Goal: Task Accomplishment & Management: Manage account settings

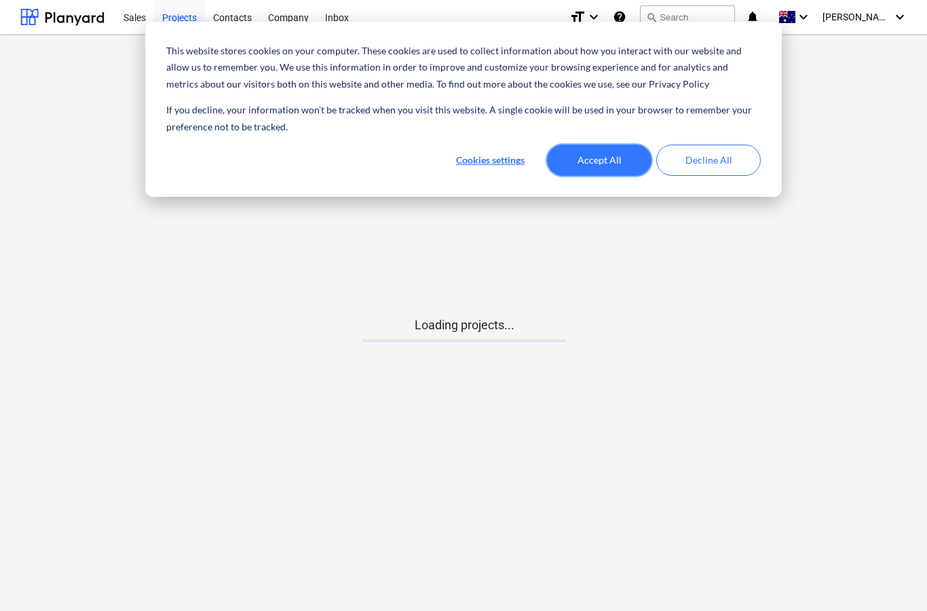
click at [575, 164] on button "Accept All" at bounding box center [599, 160] width 105 height 31
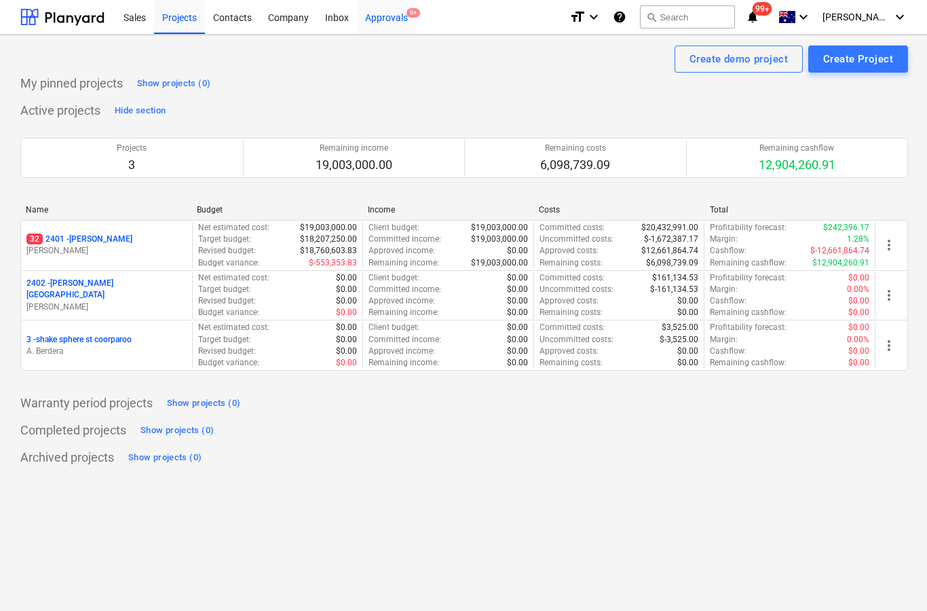
click at [386, 33] on div "Approvals 9+" at bounding box center [386, 16] width 59 height 35
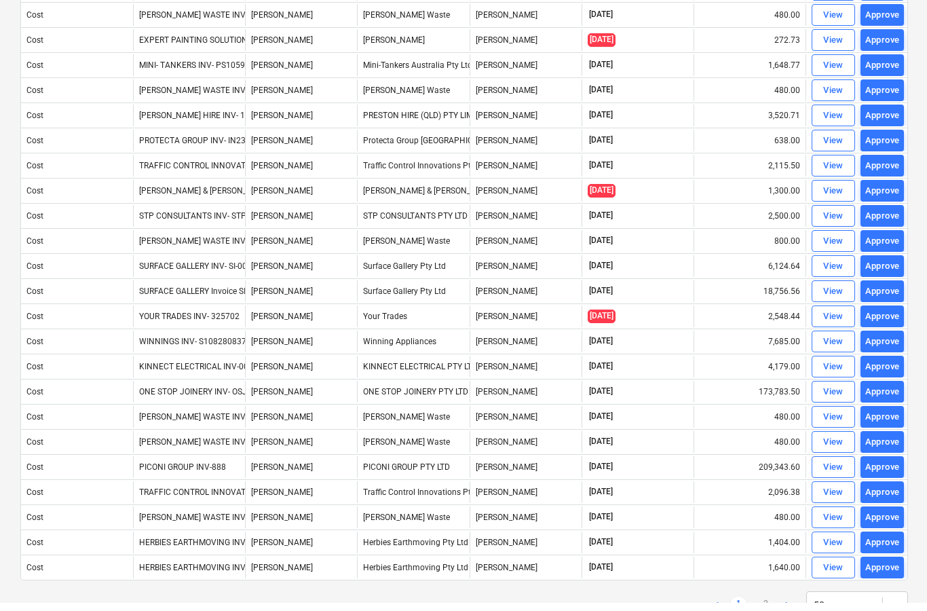
scroll to position [877, 0]
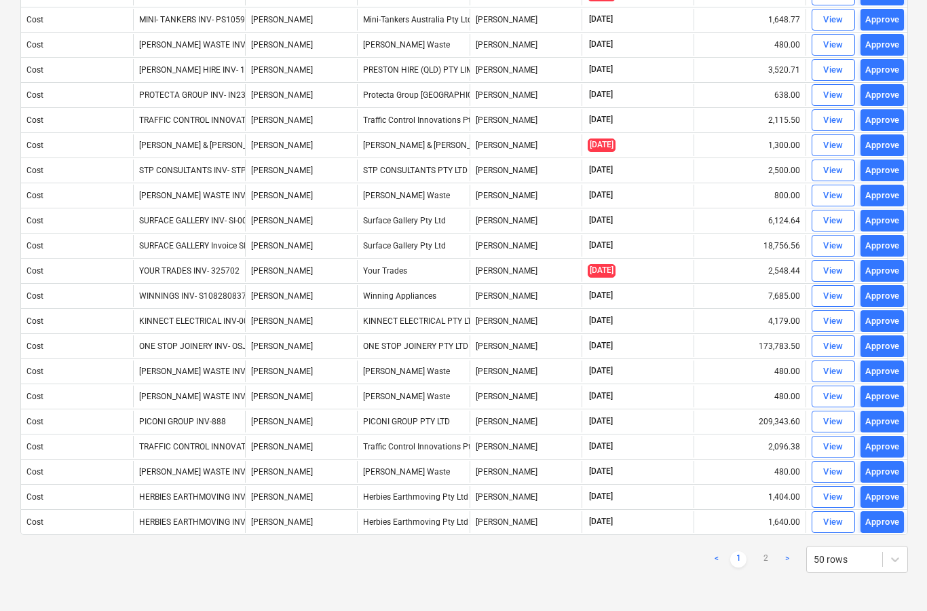
click at [783, 558] on link ">" at bounding box center [787, 559] width 16 height 16
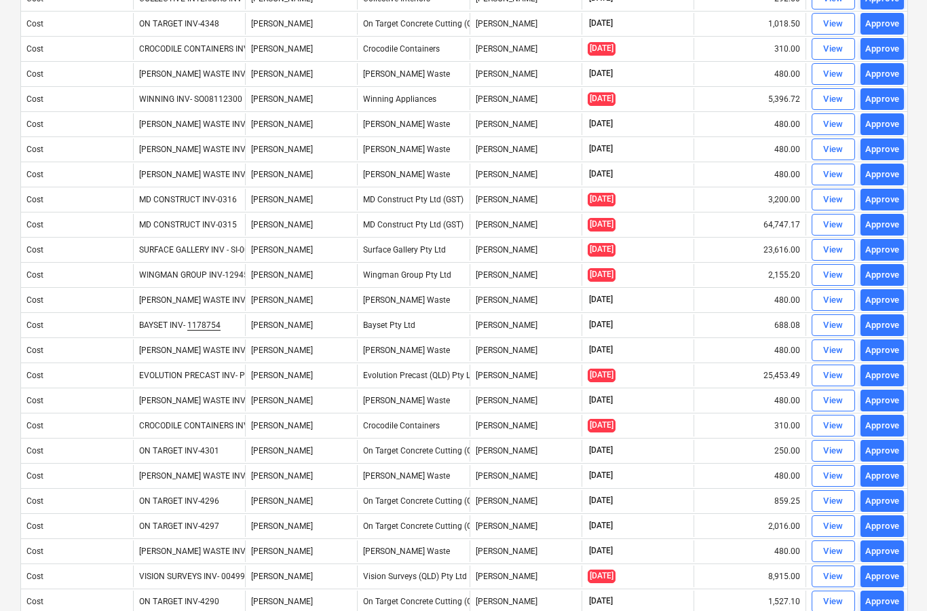
scroll to position [405, 0]
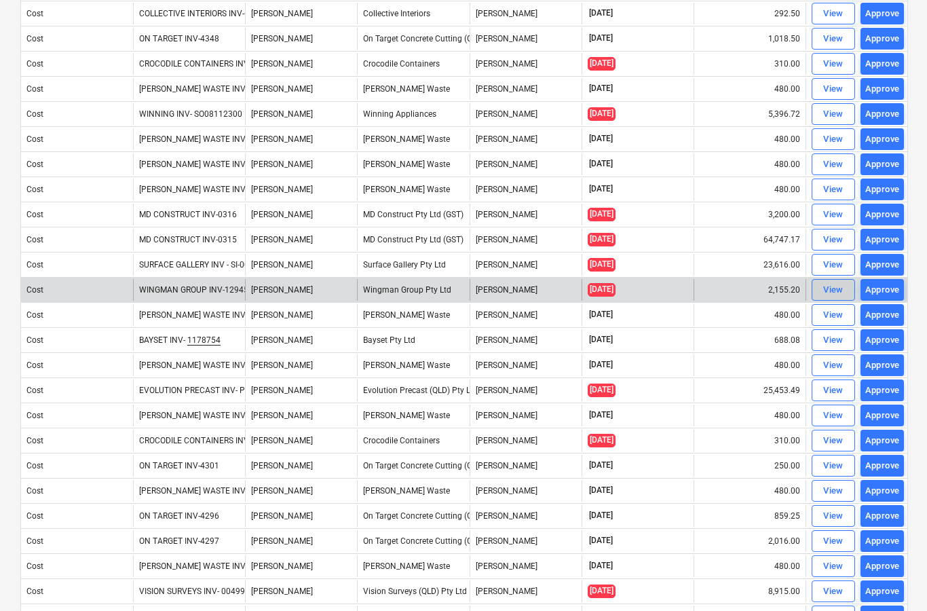
click at [828, 297] on div "View" at bounding box center [834, 290] width 20 height 16
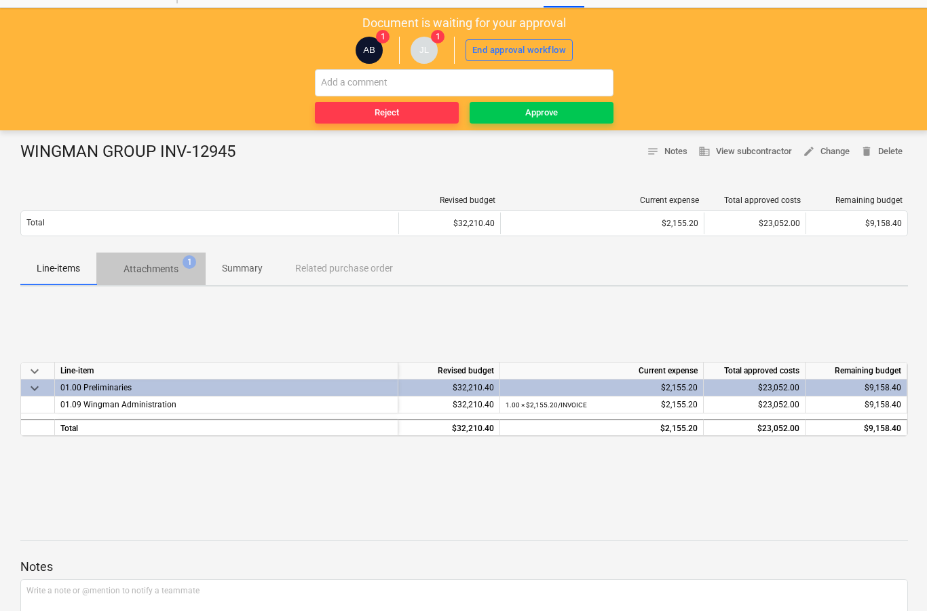
click at [159, 278] on span "Attachments 1" at bounding box center [150, 269] width 109 height 24
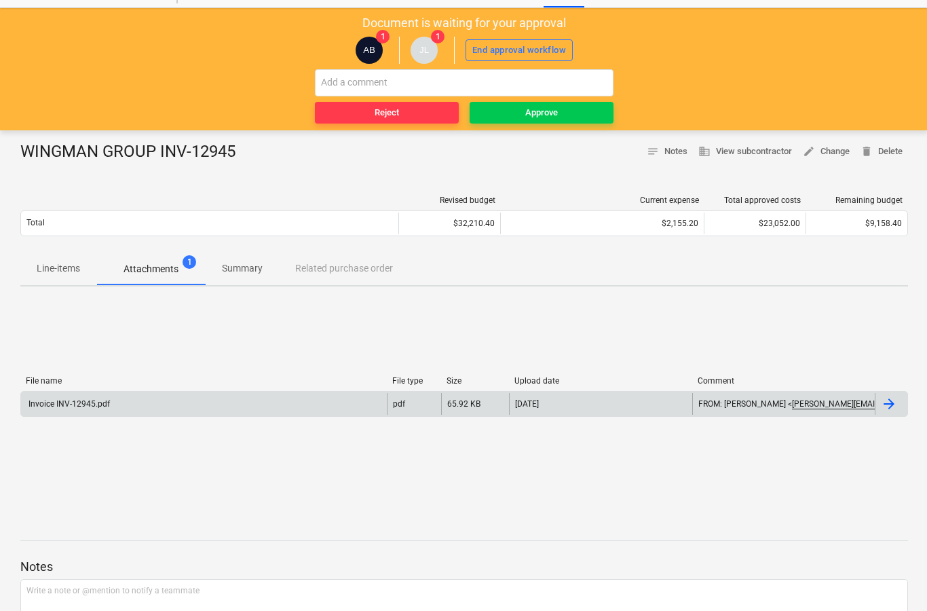
click at [887, 414] on div at bounding box center [891, 404] width 33 height 22
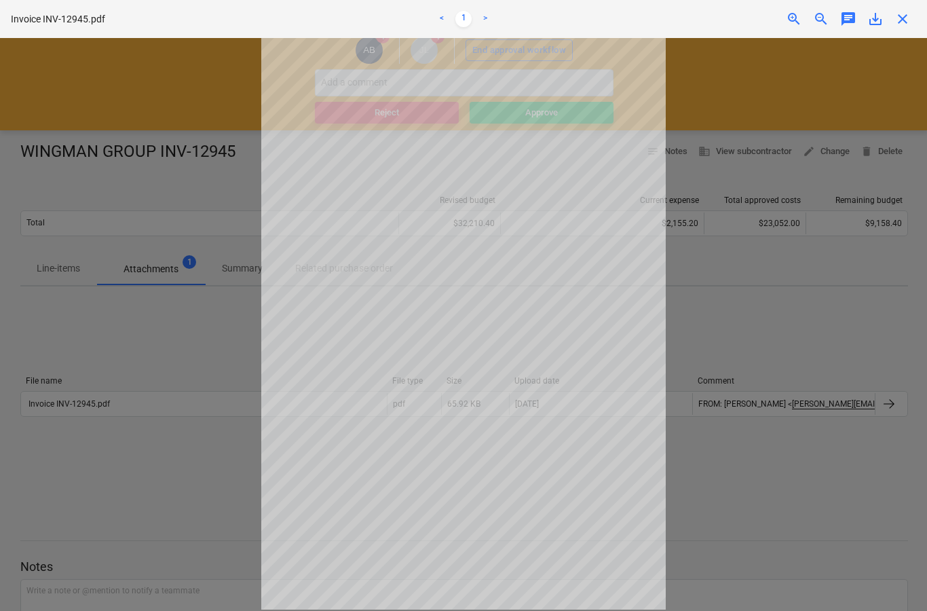
click at [897, 14] on span "close" at bounding box center [903, 19] width 16 height 16
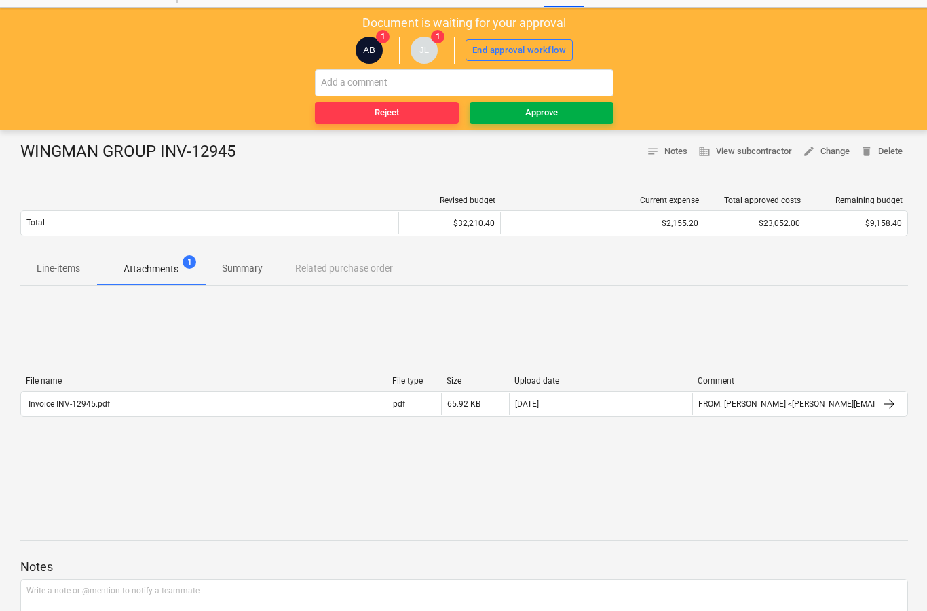
click at [545, 122] on button "Approve" at bounding box center [542, 113] width 144 height 22
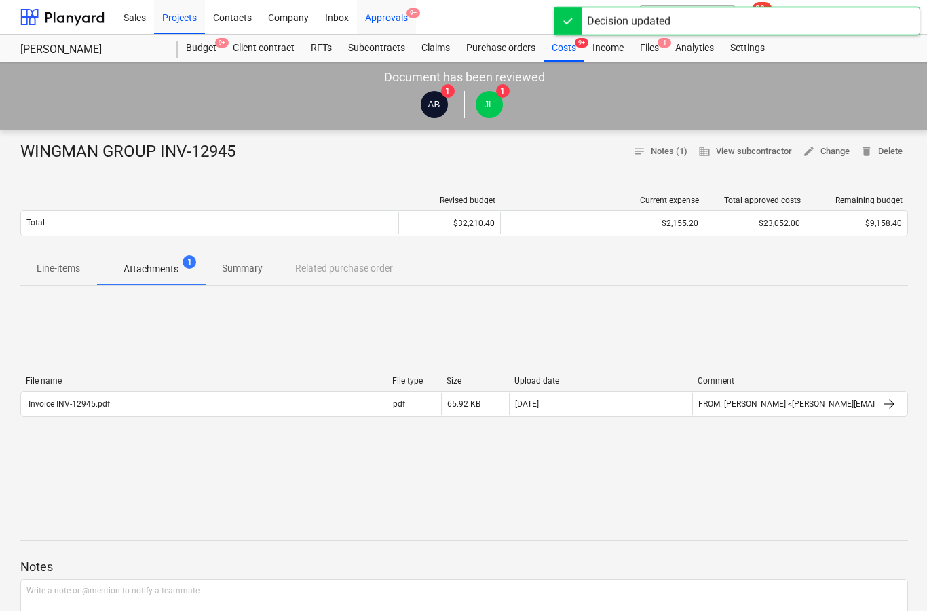
click at [382, 25] on div "Approvals 9+" at bounding box center [386, 16] width 59 height 35
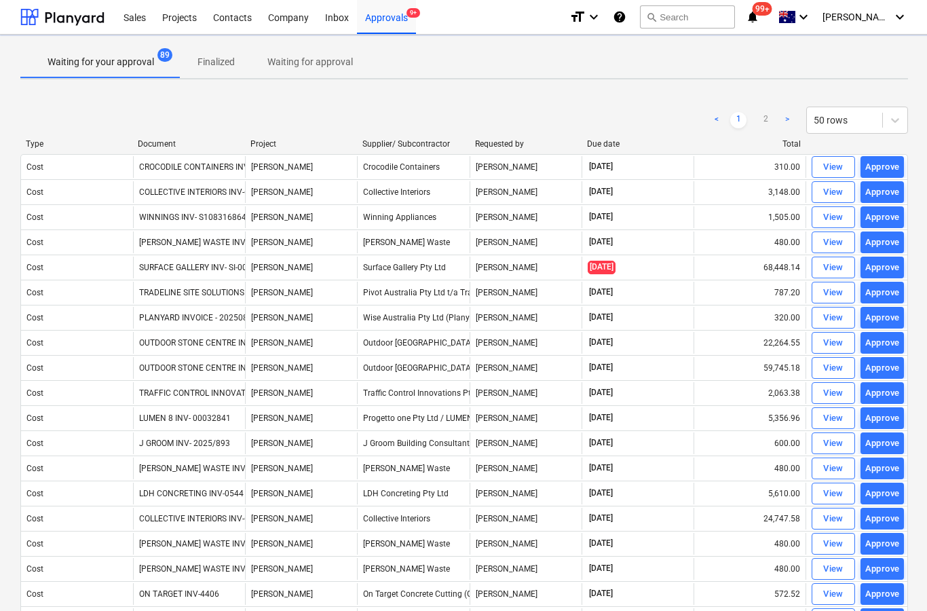
click at [781, 127] on link ">" at bounding box center [787, 120] width 16 height 16
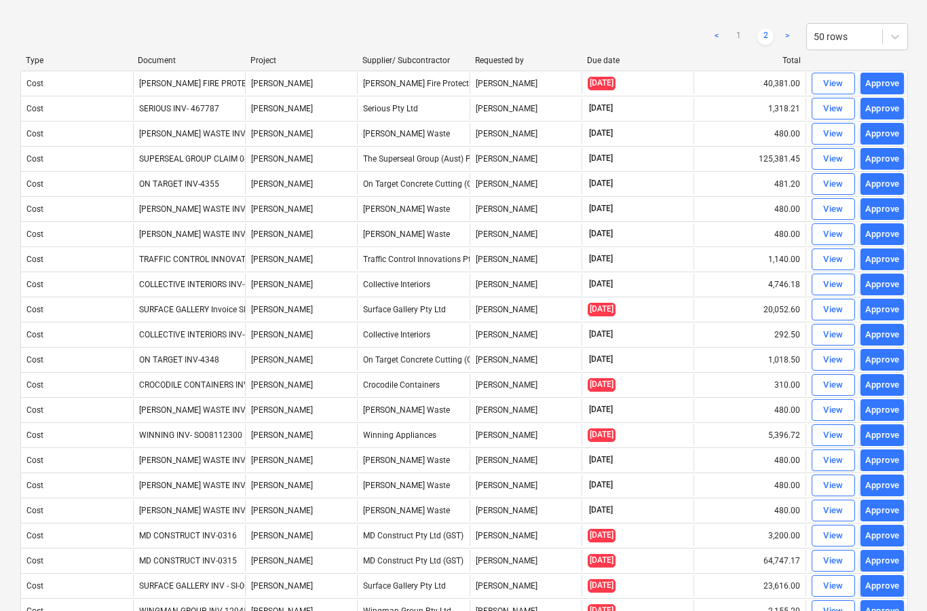
scroll to position [107, 0]
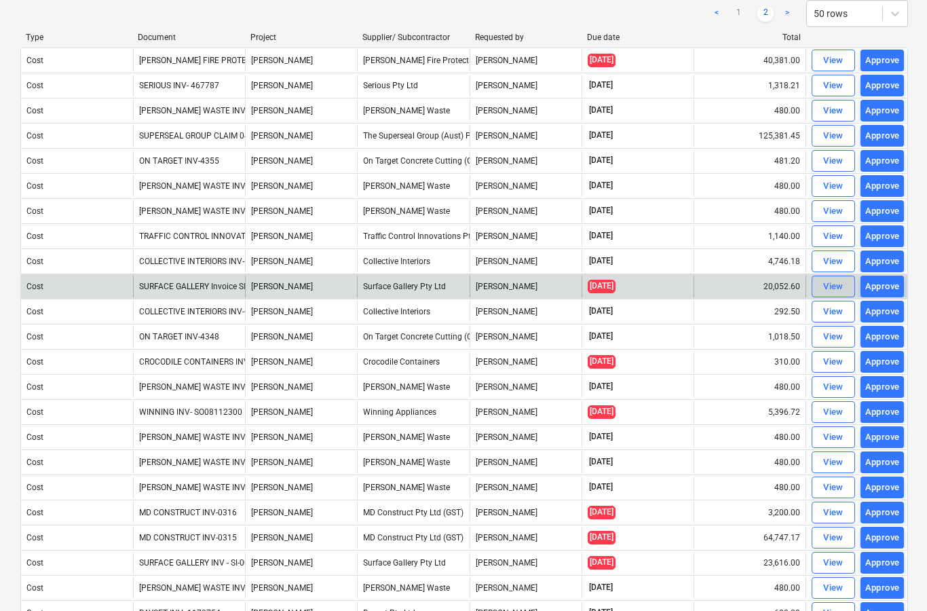
click at [823, 287] on span "View" at bounding box center [834, 287] width 30 height 16
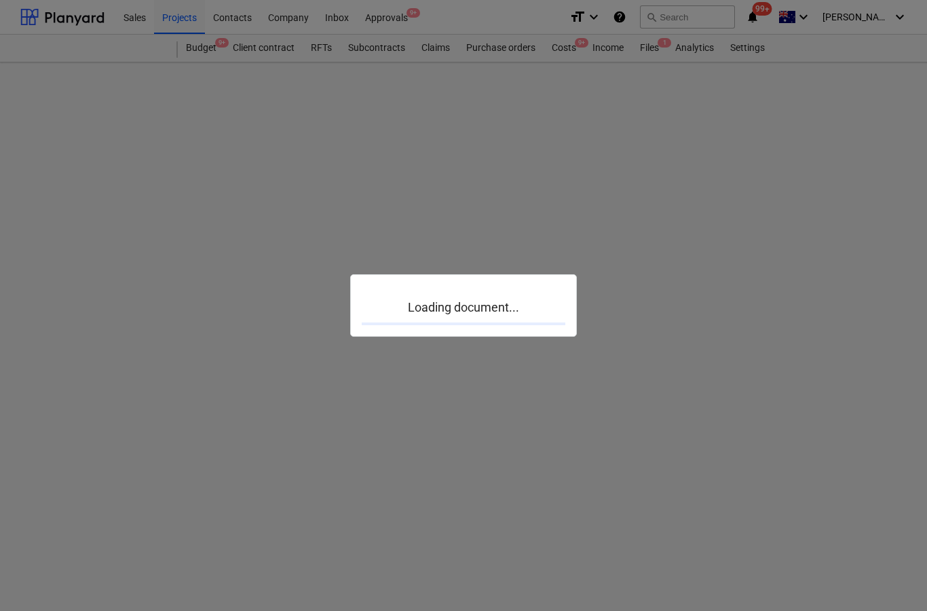
scroll to position [54, 0]
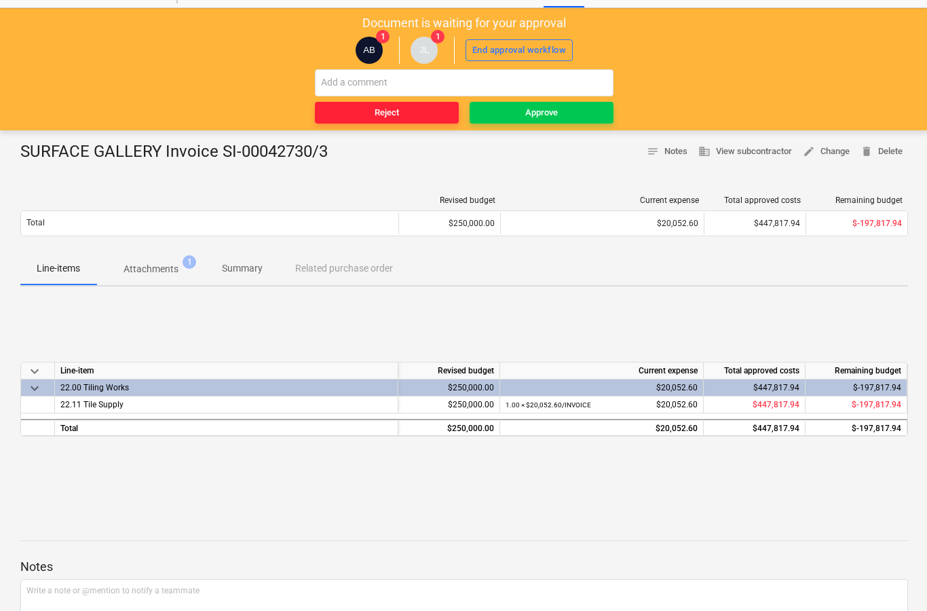
click at [414, 111] on span "Reject" at bounding box center [386, 113] width 133 height 16
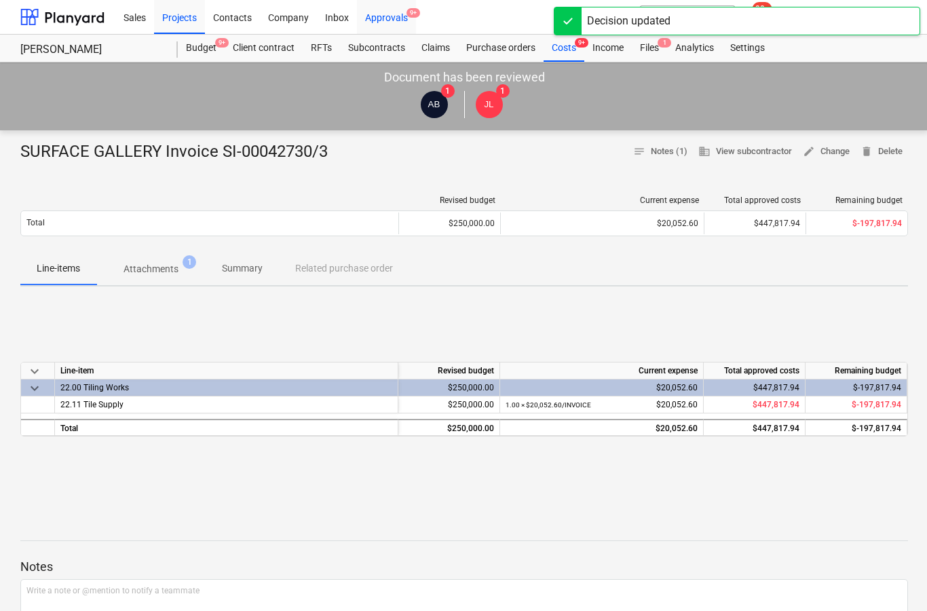
click at [402, 22] on div "Approvals 9+" at bounding box center [386, 16] width 59 height 35
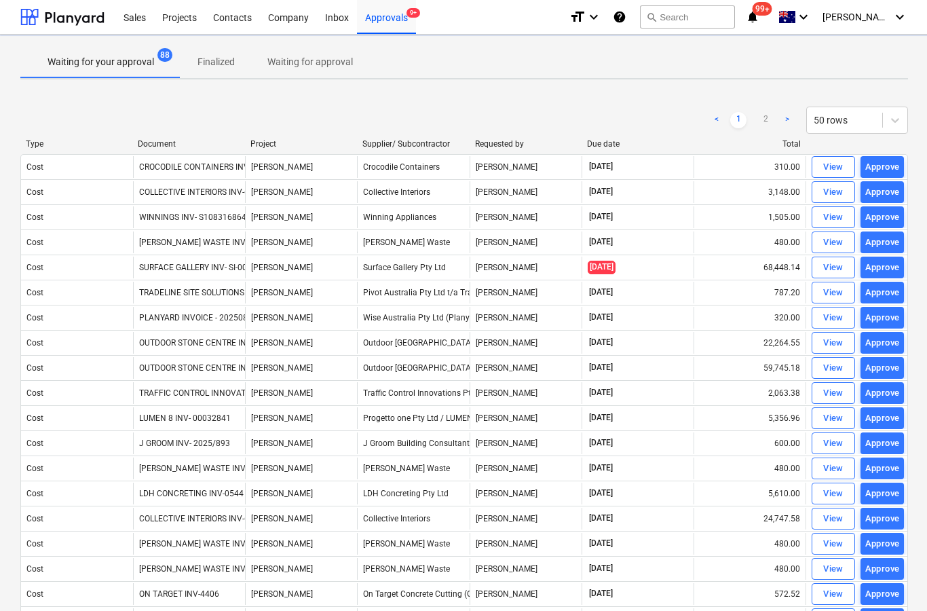
click at [787, 117] on link ">" at bounding box center [787, 120] width 16 height 16
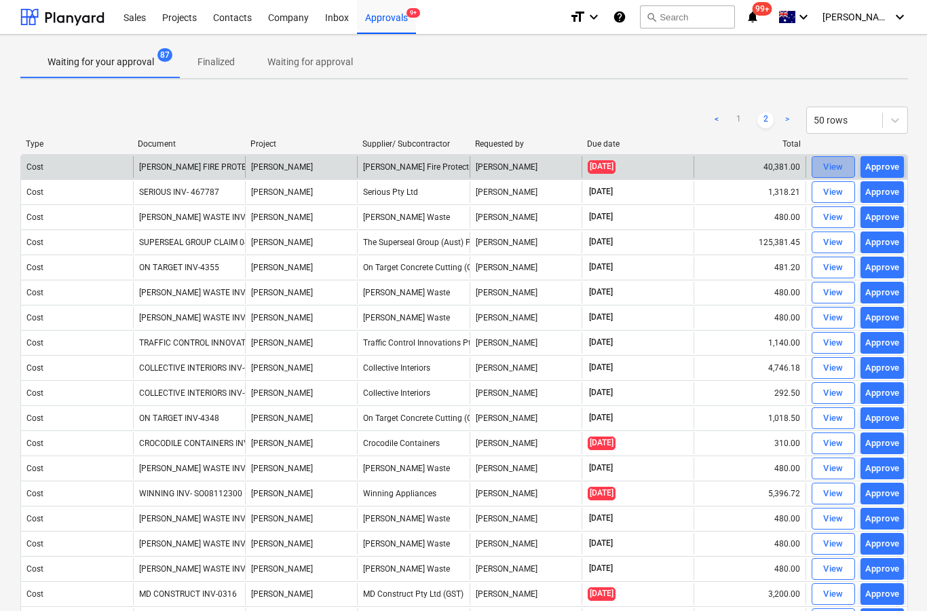
click at [829, 168] on div "View" at bounding box center [834, 168] width 20 height 16
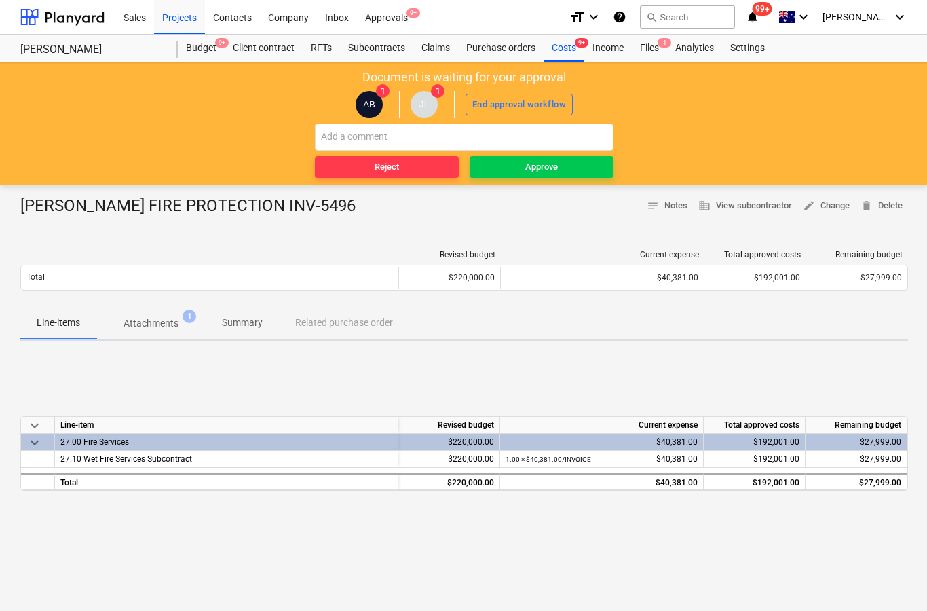
click at [173, 319] on p "Attachments" at bounding box center [151, 323] width 55 height 14
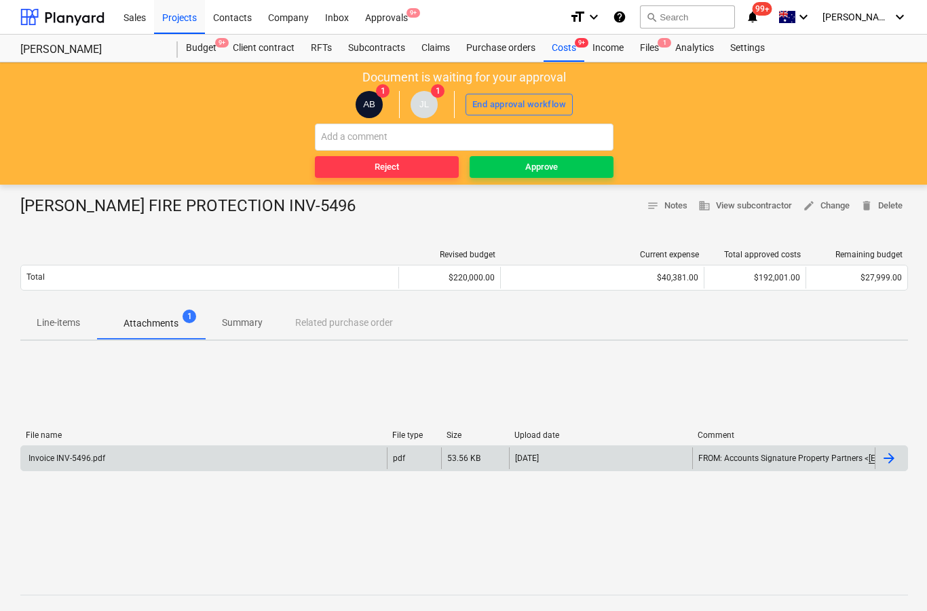
click at [901, 461] on div at bounding box center [891, 458] width 33 height 22
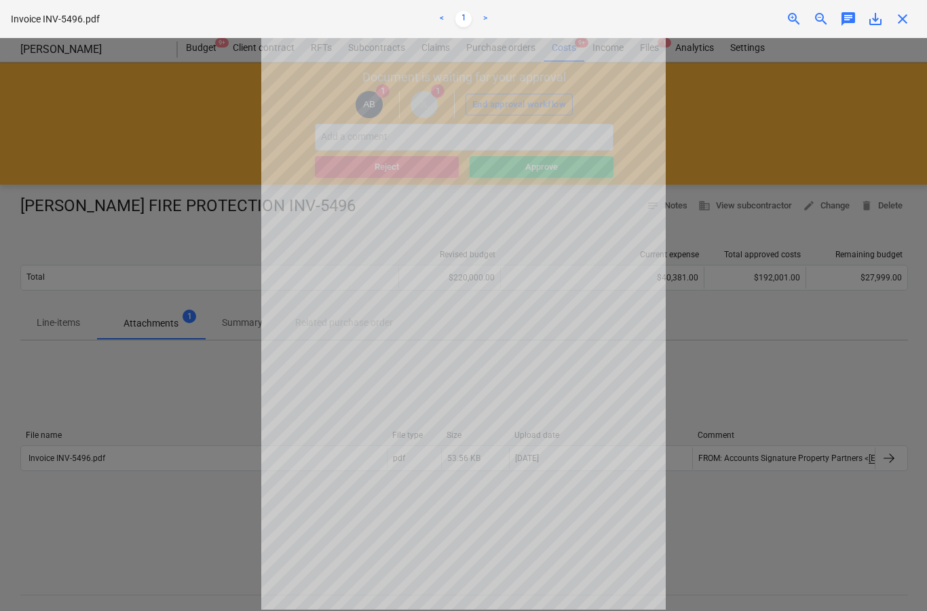
click at [904, 25] on span "close" at bounding box center [903, 19] width 16 height 16
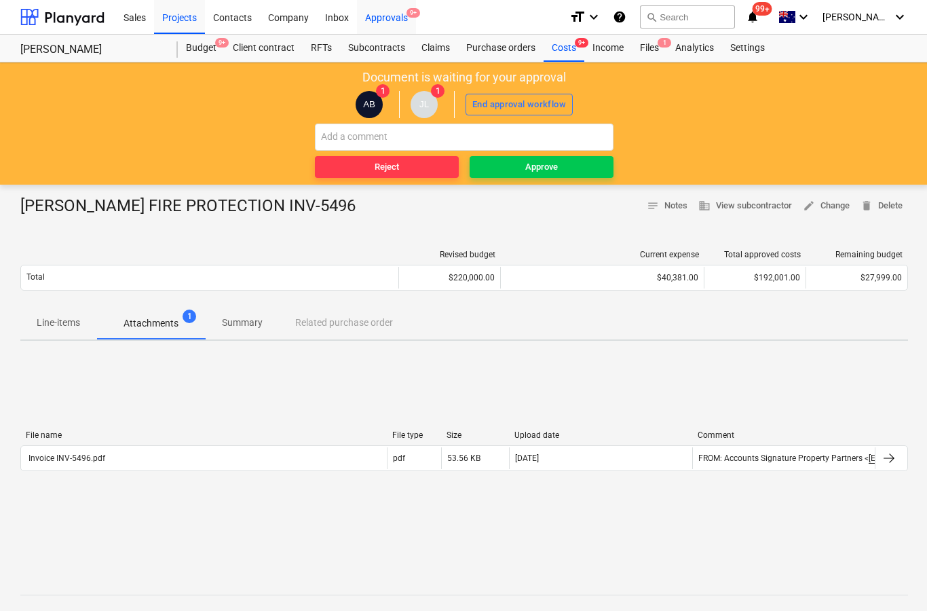
click at [392, 22] on div "Approvals 9+" at bounding box center [386, 16] width 59 height 35
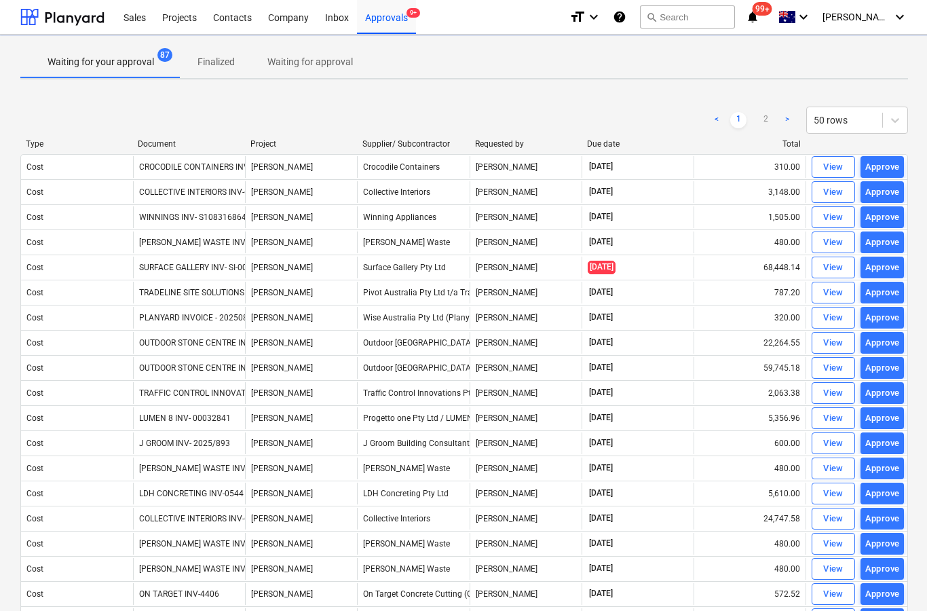
click at [784, 122] on link ">" at bounding box center [787, 120] width 16 height 16
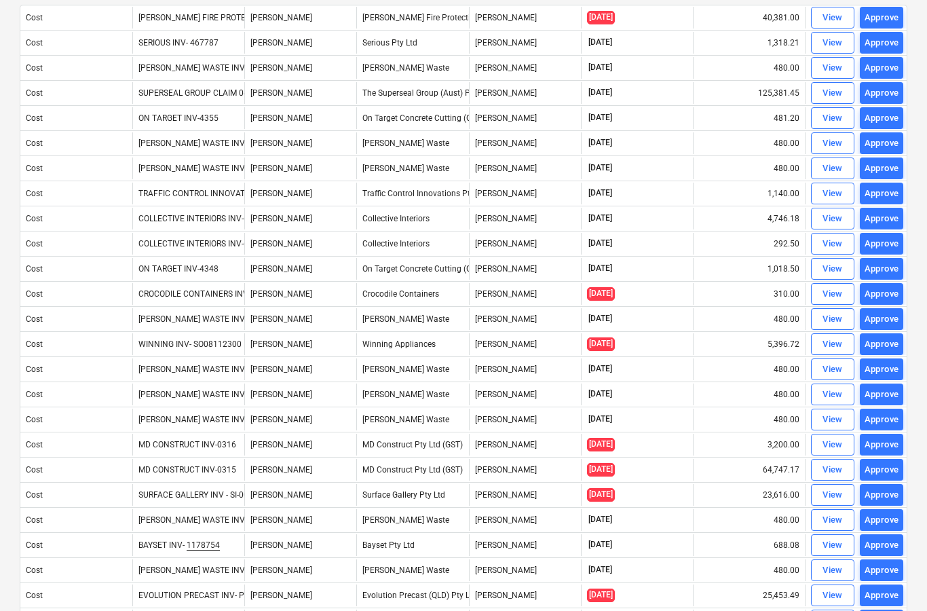
scroll to position [149, 1]
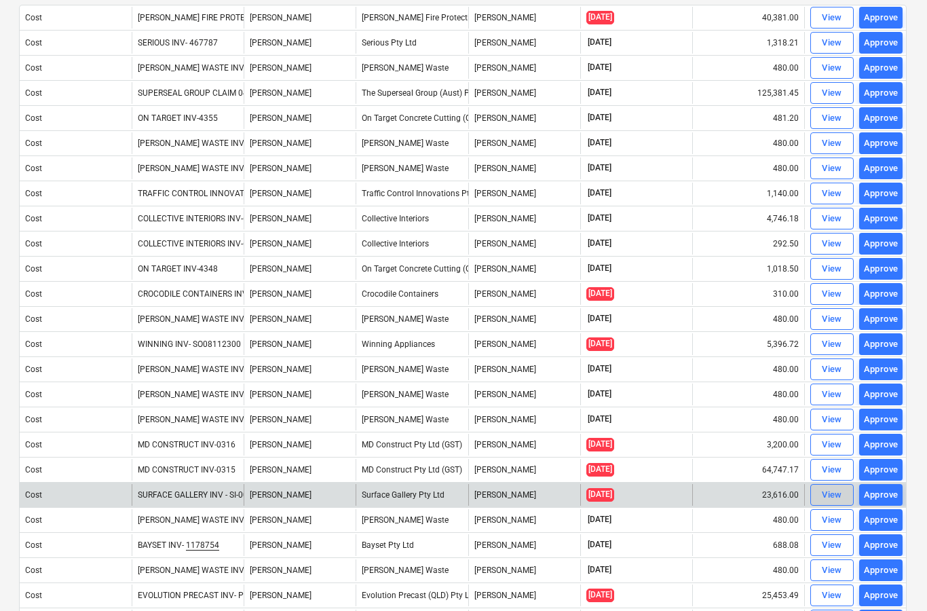
click at [816, 498] on button "View" at bounding box center [832, 495] width 43 height 22
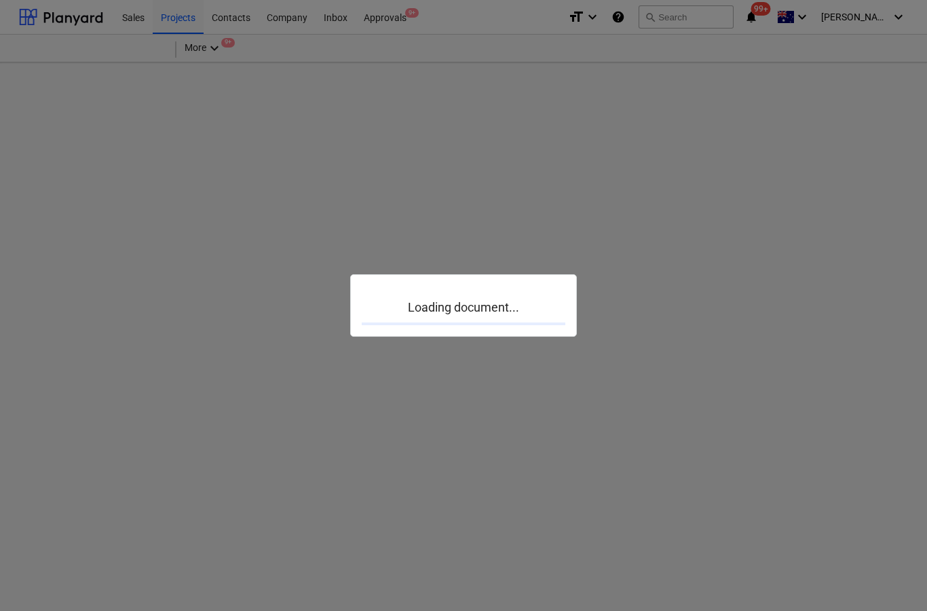
scroll to position [54, 1]
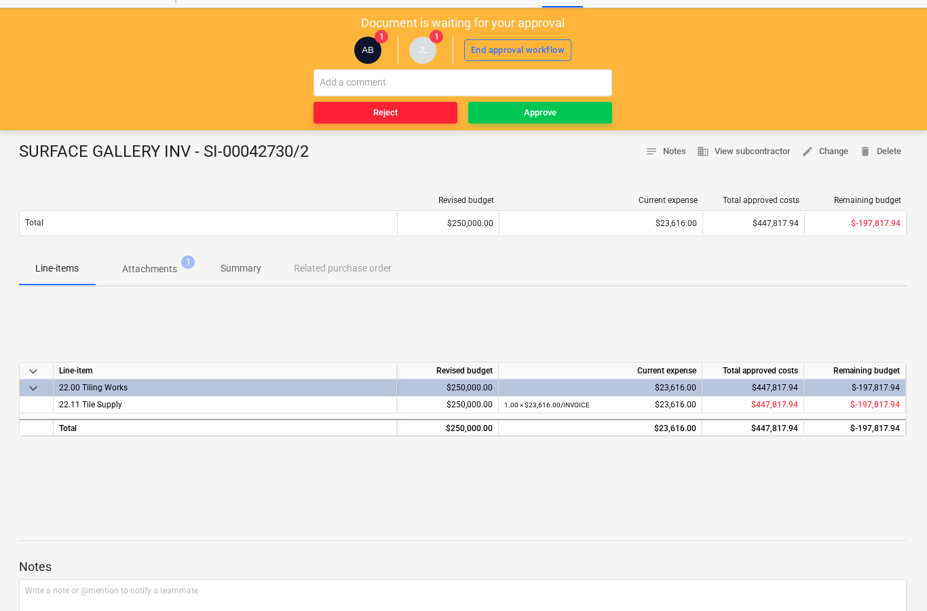
click at [340, 115] on span "Reject" at bounding box center [385, 113] width 133 height 16
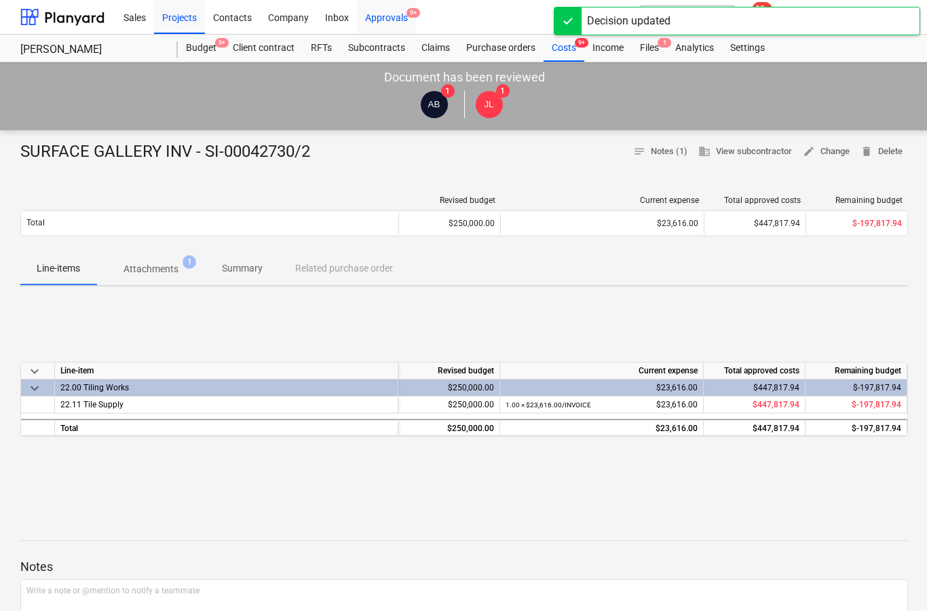
click at [400, 22] on div "Approvals 9+" at bounding box center [386, 16] width 59 height 35
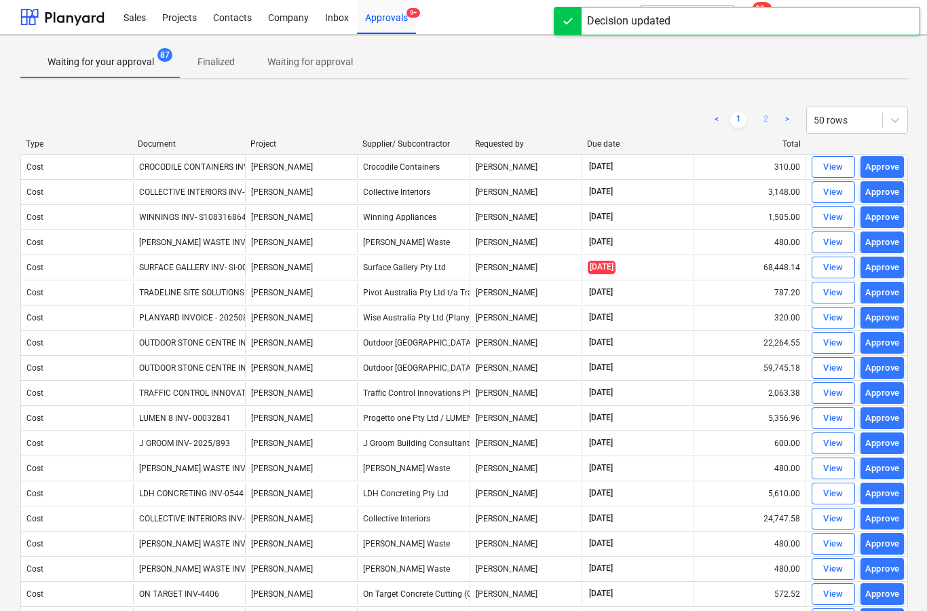
click at [773, 122] on link "2" at bounding box center [766, 120] width 16 height 16
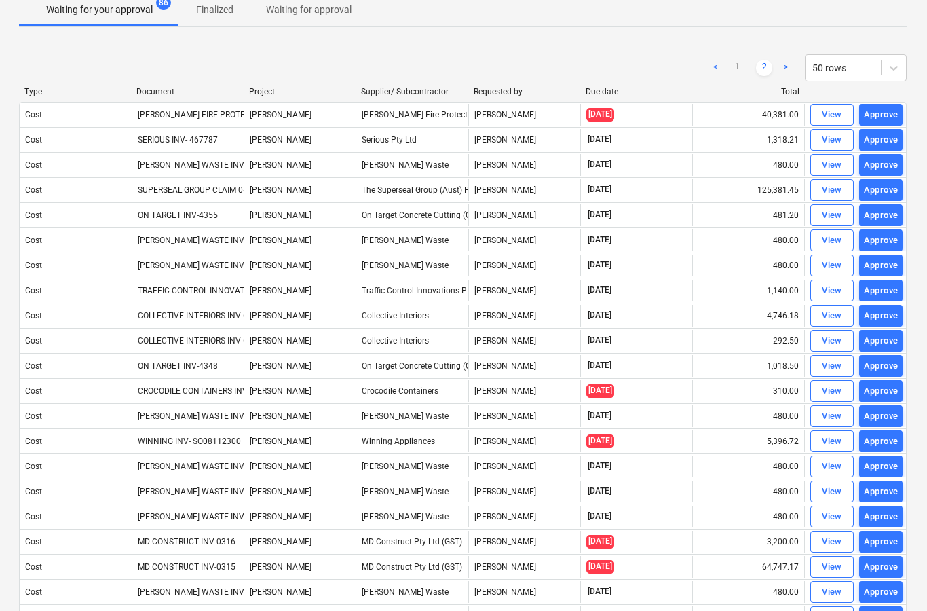
scroll to position [52, 1]
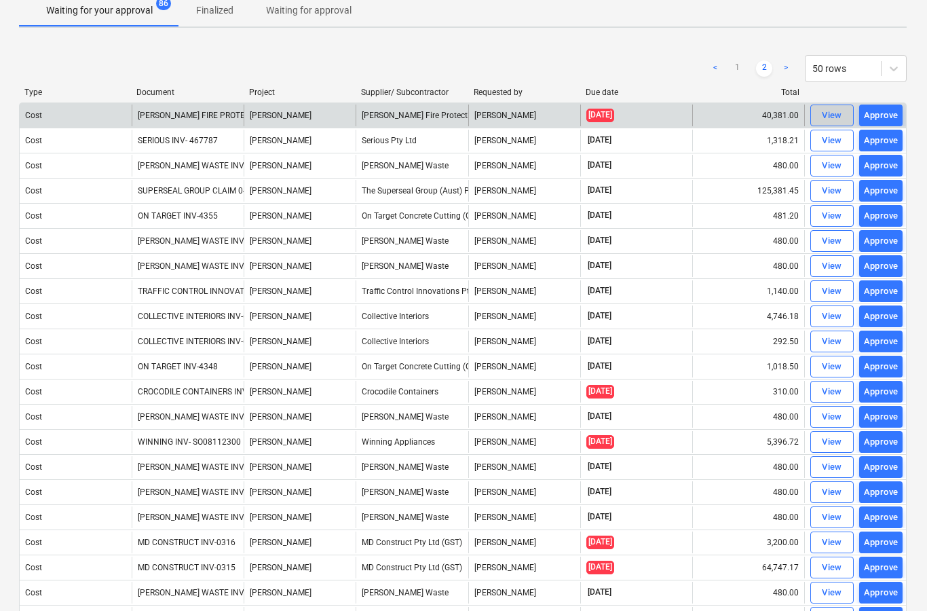
click at [824, 115] on div "View" at bounding box center [832, 116] width 20 height 16
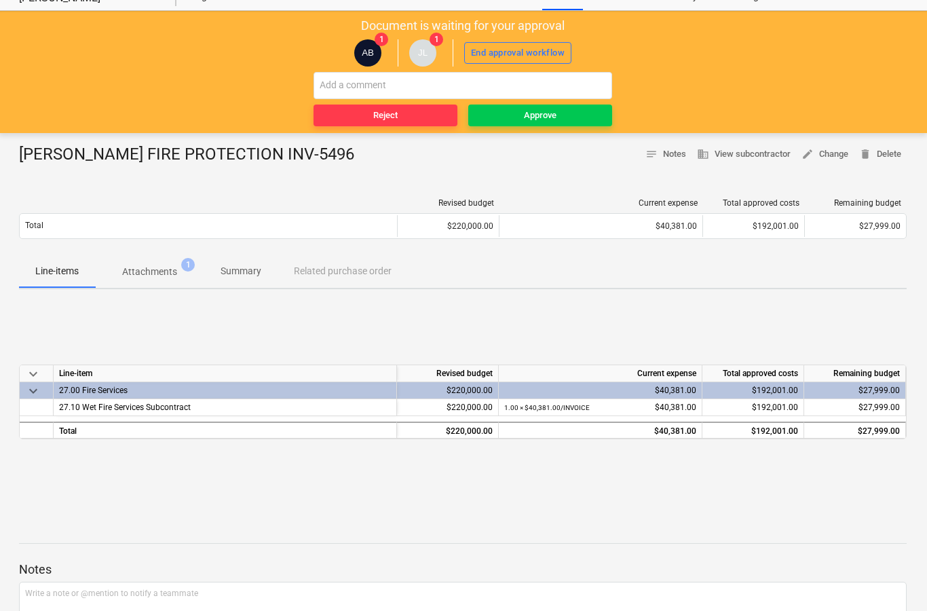
click at [172, 276] on p "Attachments" at bounding box center [149, 272] width 55 height 14
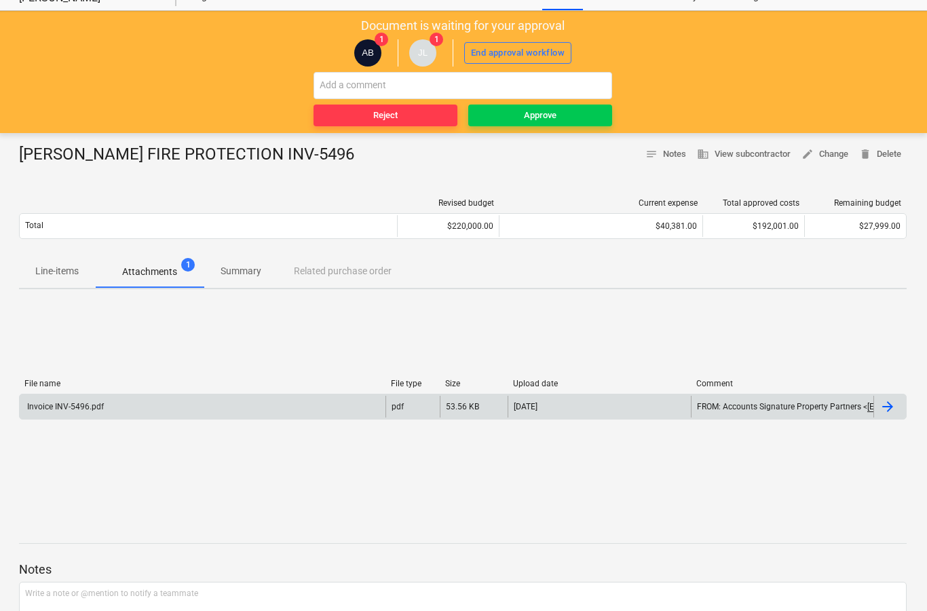
click at [883, 416] on div at bounding box center [890, 407] width 33 height 22
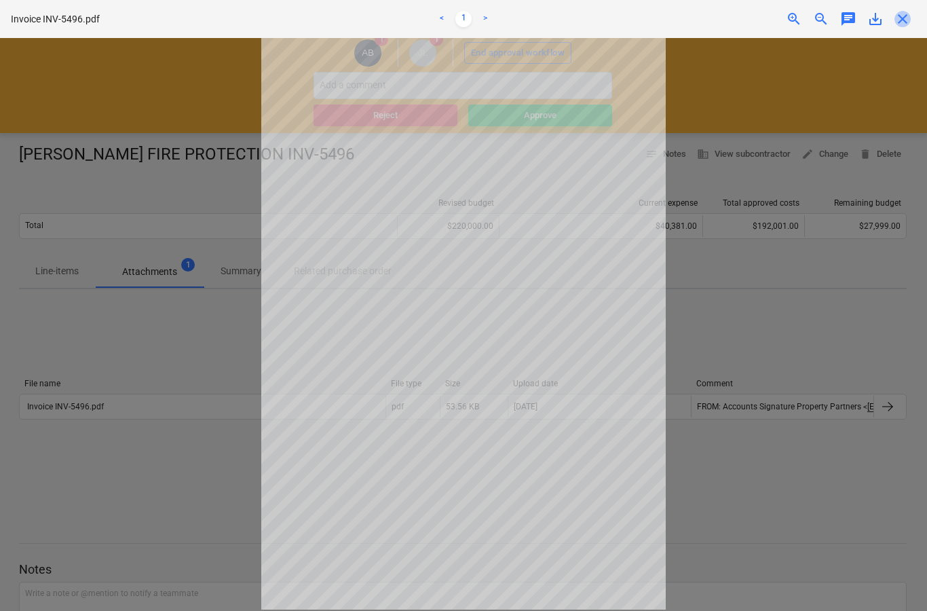
click at [905, 24] on span "close" at bounding box center [903, 19] width 16 height 16
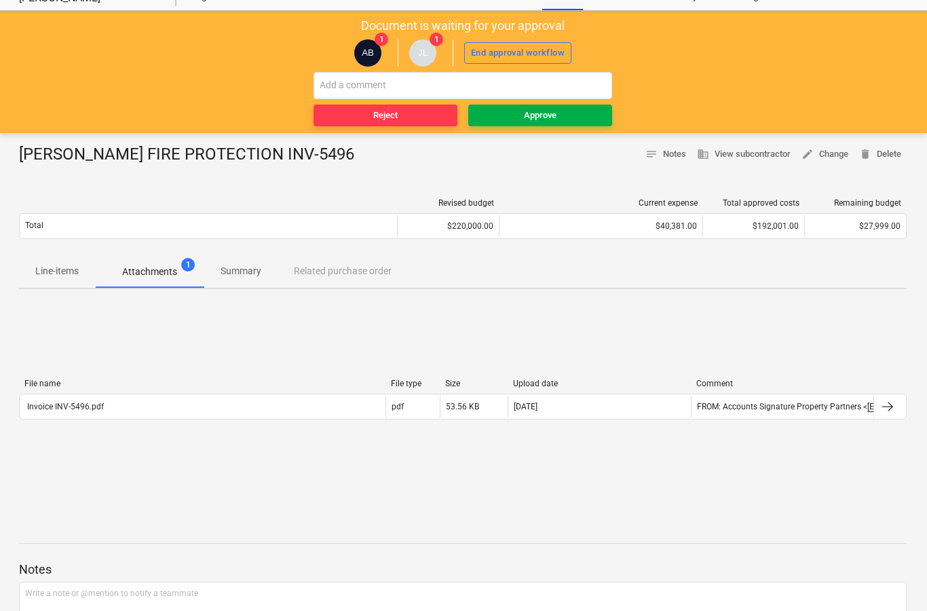
click at [508, 116] on span "Approve" at bounding box center [540, 116] width 133 height 16
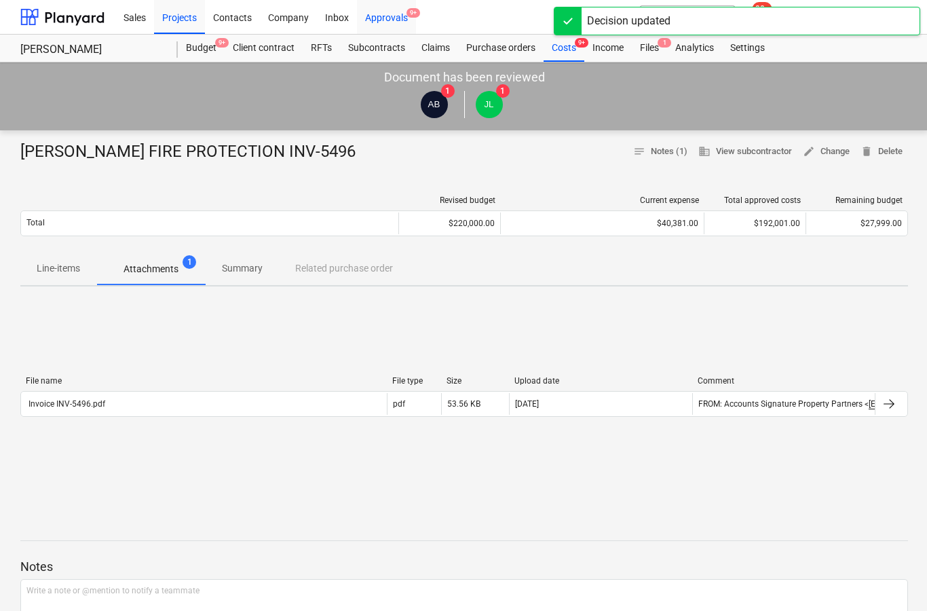
click at [384, 14] on div "Approvals 9+" at bounding box center [386, 16] width 59 height 35
